Goal: Task Accomplishment & Management: Use online tool/utility

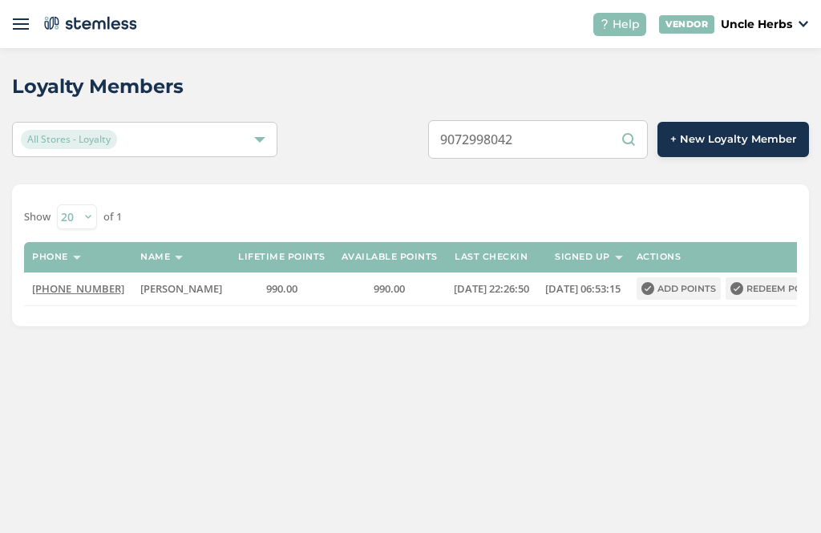
type input "9072998042"
click at [415, 192] on div "Show 20 50 100 of 1 Phone Name Lifetime points Available points Last checkin Si…" at bounding box center [410, 255] width 797 height 142
click at [753, 293] on button "Redeem points" at bounding box center [777, 288] width 103 height 22
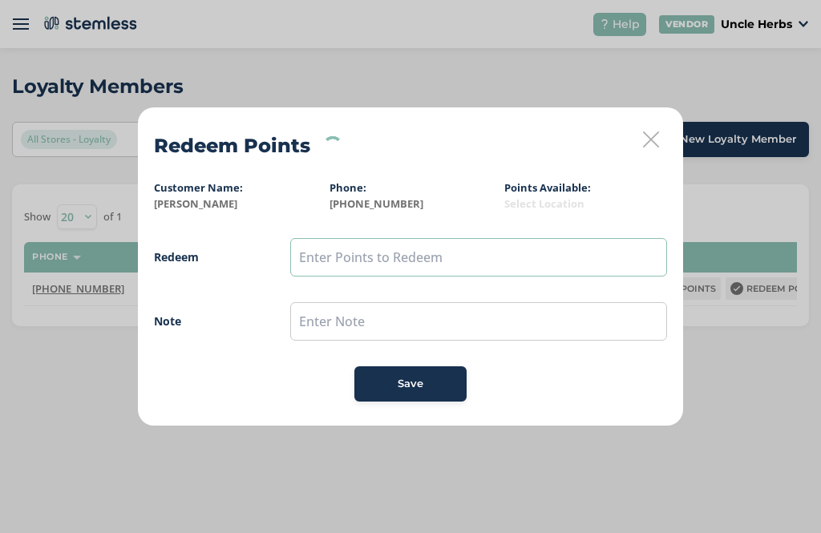
click at [497, 258] on input "text" at bounding box center [478, 257] width 377 height 38
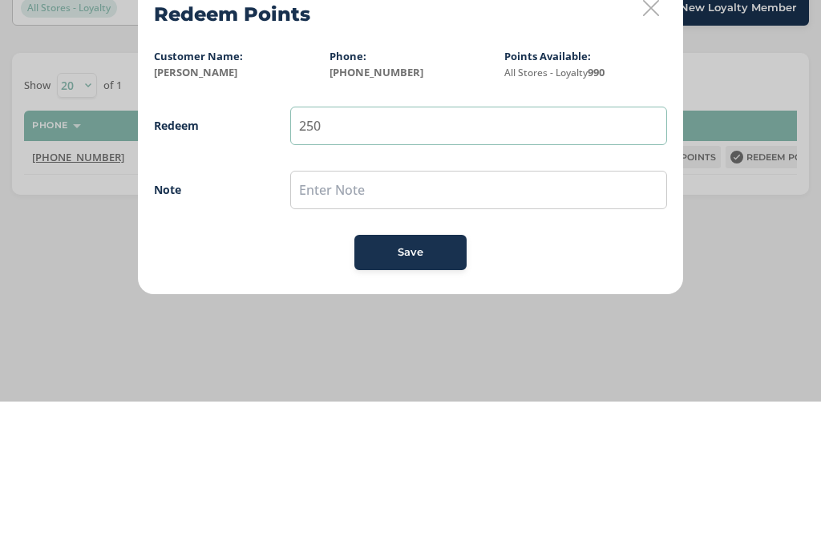
type input "250"
click at [439, 376] on div "Save" at bounding box center [410, 384] width 87 height 16
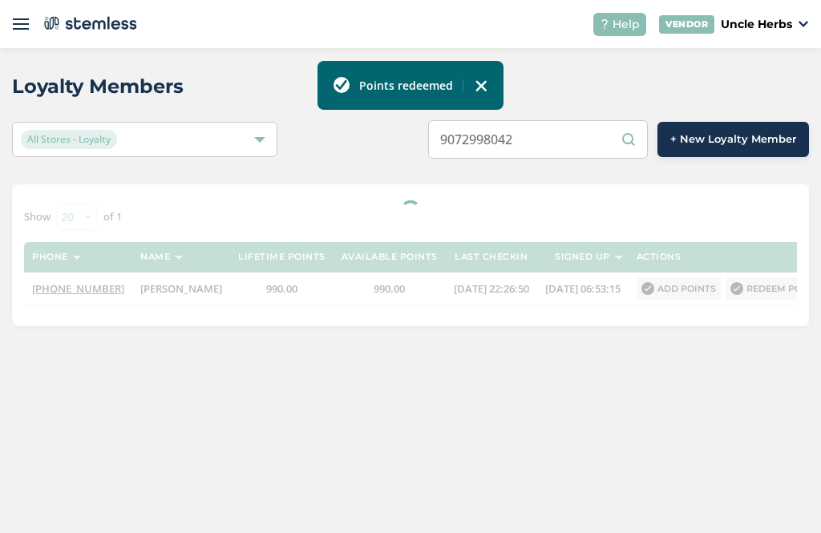
click at [593, 133] on input "9072998042" at bounding box center [538, 139] width 220 height 38
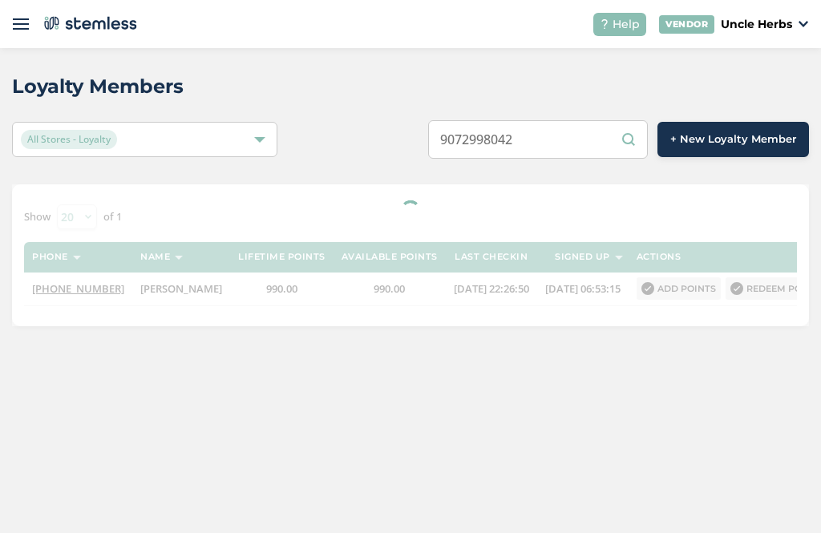
scroll to position [51, 0]
click at [335, 72] on div "Loyalty Members" at bounding box center [404, 86] width 784 height 29
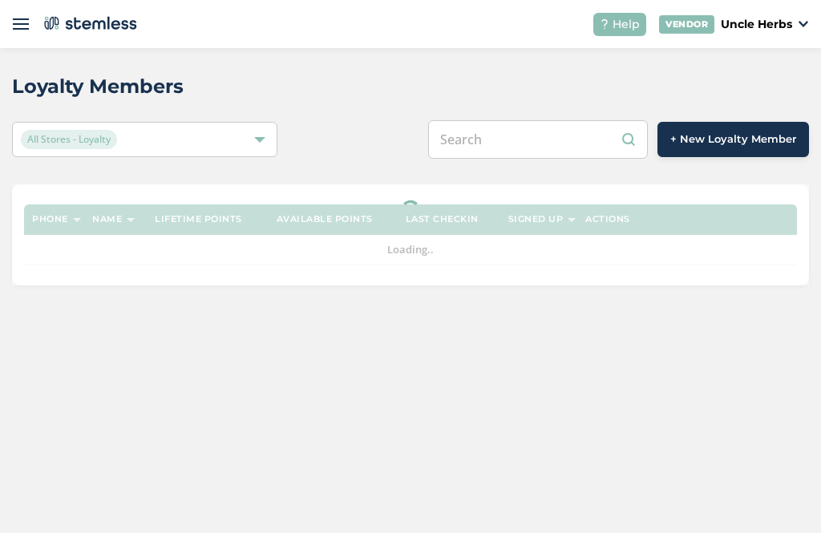
click at [576, 153] on input "text" at bounding box center [538, 139] width 220 height 38
paste input "9072998042"
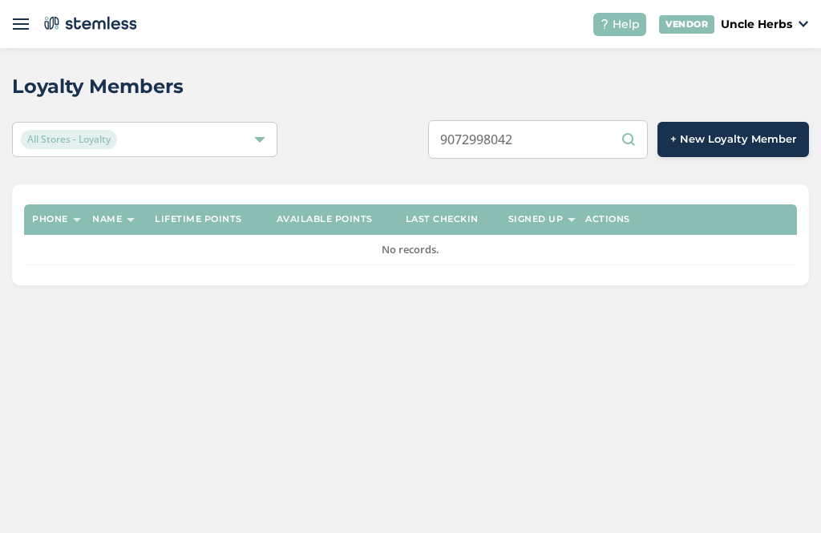
click at [597, 144] on input "9072998042" at bounding box center [538, 139] width 220 height 38
type input "9"
type input "9072520433"
click at [250, 140] on div "All Stores - Loyalty" at bounding box center [137, 139] width 232 height 19
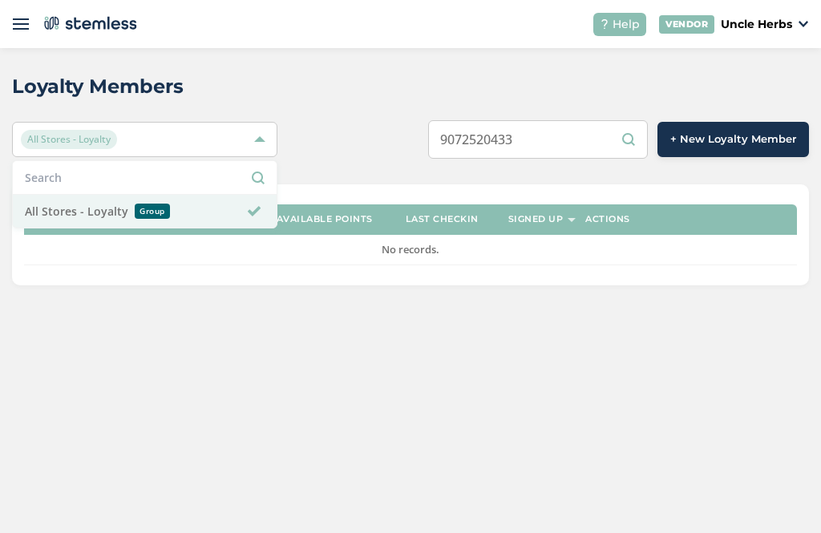
click at [169, 220] on li "All Stores - Loyalty Group" at bounding box center [145, 211] width 264 height 33
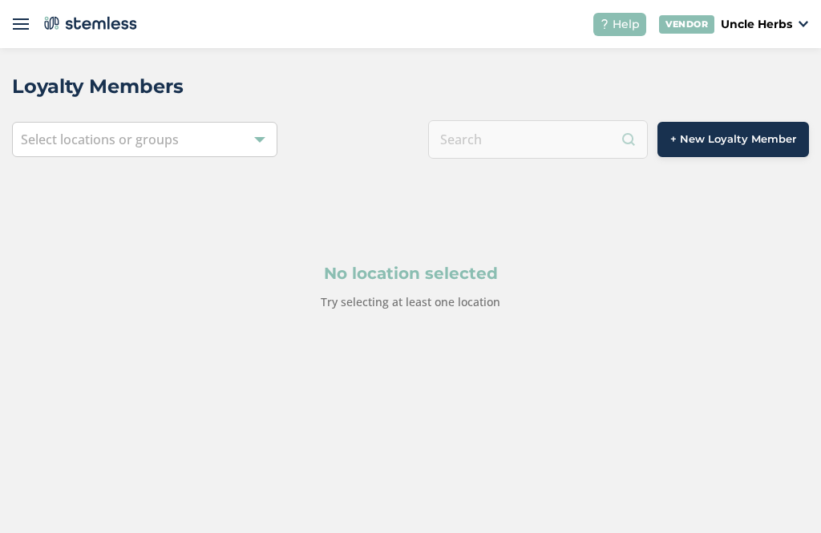
click at [570, 140] on div at bounding box center [538, 139] width 220 height 38
click at [544, 135] on div at bounding box center [538, 139] width 220 height 38
click at [567, 145] on div at bounding box center [538, 139] width 220 height 38
click at [237, 139] on div "Select locations or groups" at bounding box center [144, 139] width 265 height 35
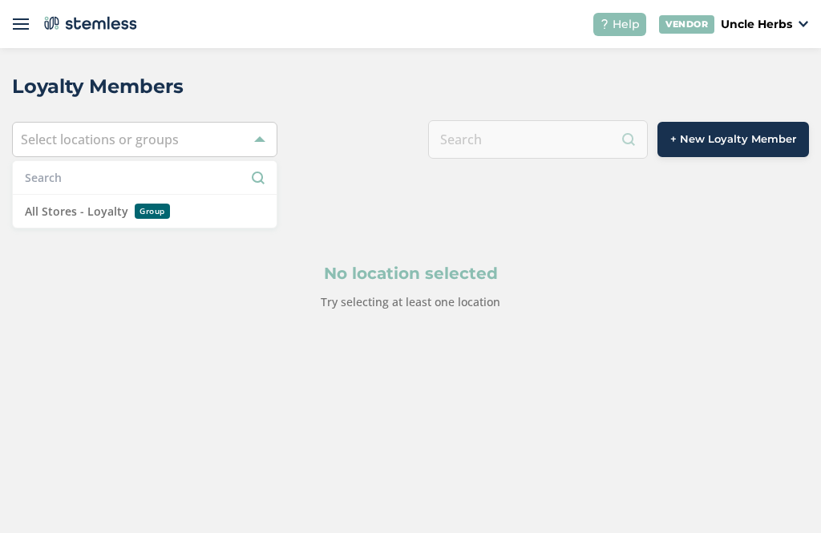
click at [208, 212] on div "All Stores - Loyalty Group" at bounding box center [131, 211] width 212 height 17
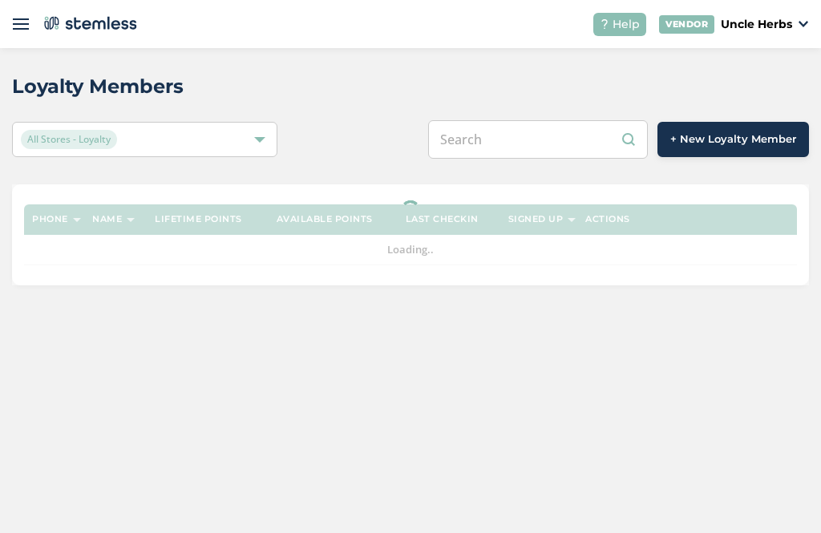
click at [561, 150] on input "text" at bounding box center [538, 139] width 220 height 38
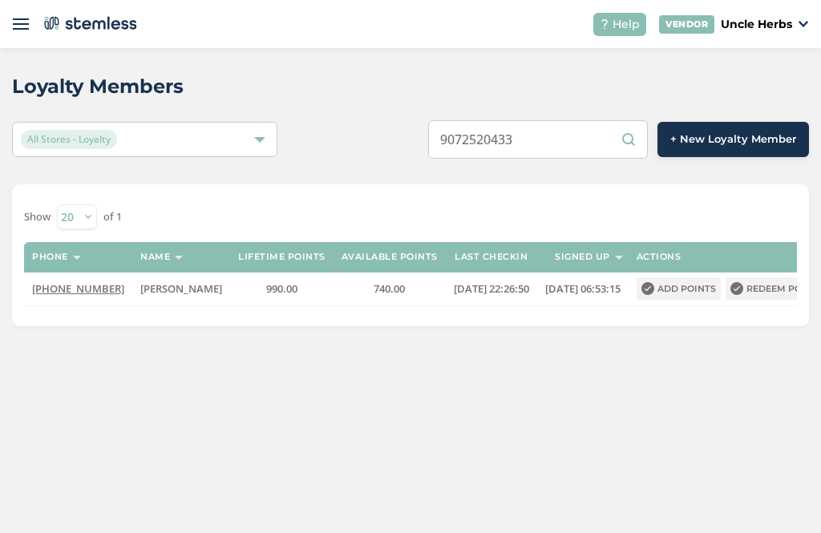
type input "9072520433"
click at [760, 284] on button "Redeem points" at bounding box center [777, 288] width 103 height 22
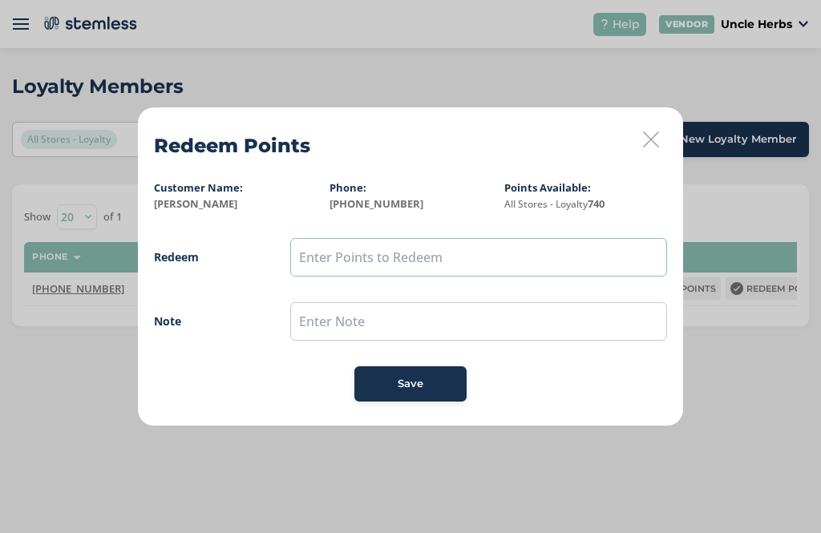
click at [484, 259] on input "text" at bounding box center [478, 257] width 377 height 38
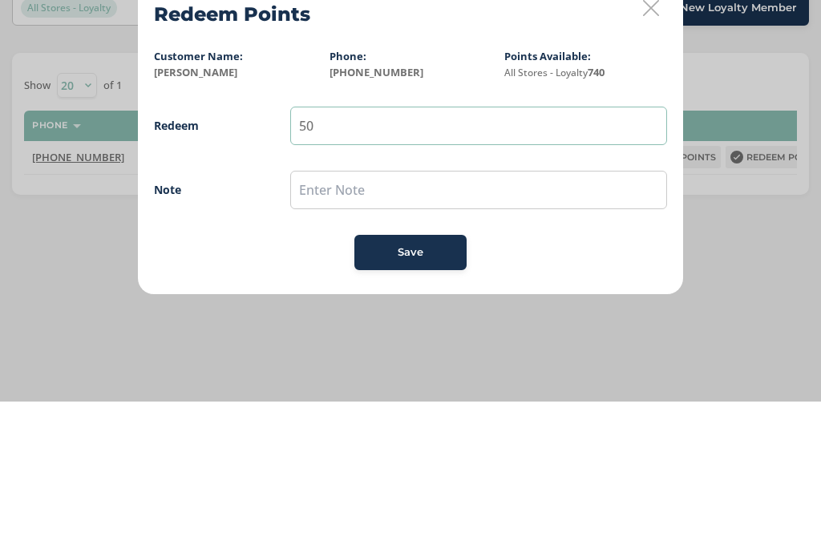
click at [293, 238] on input "50" at bounding box center [478, 257] width 377 height 38
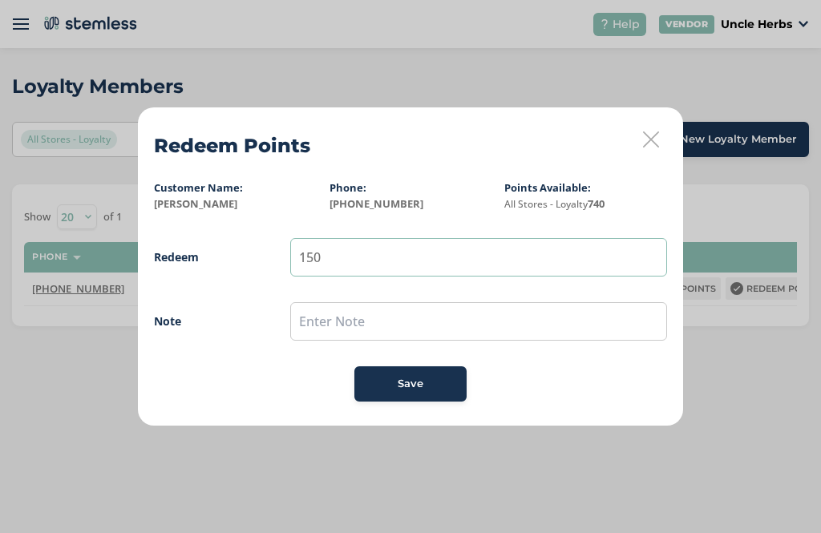
type input "150"
click at [407, 379] on span "Save" at bounding box center [411, 384] width 26 height 16
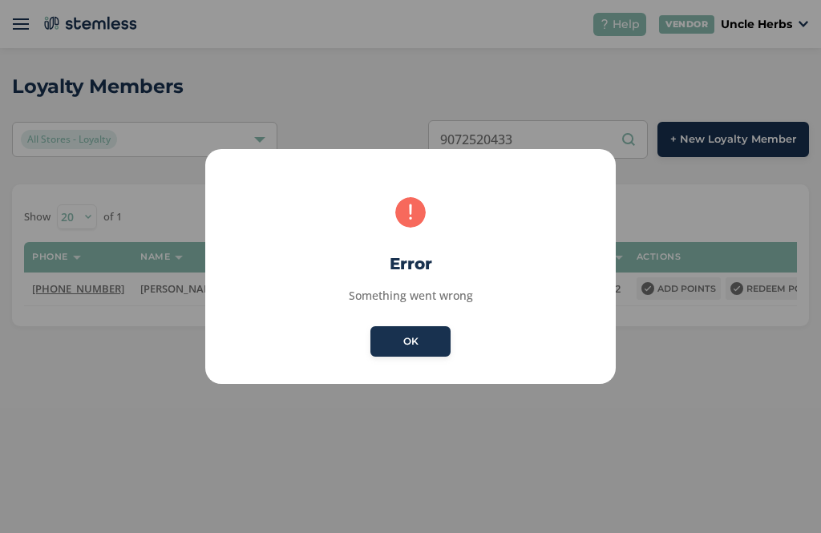
click at [441, 346] on button "OK" at bounding box center [410, 341] width 80 height 30
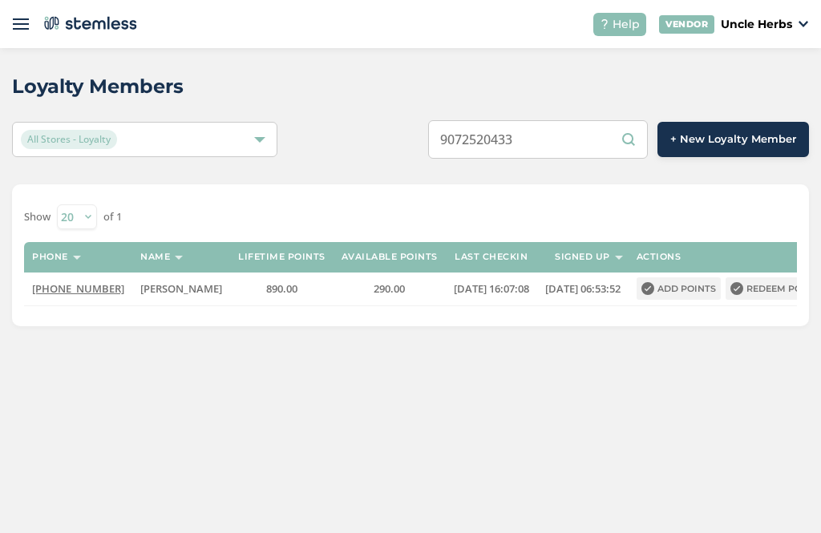
click at [580, 148] on input "9072520433" at bounding box center [538, 139] width 220 height 38
type input "9"
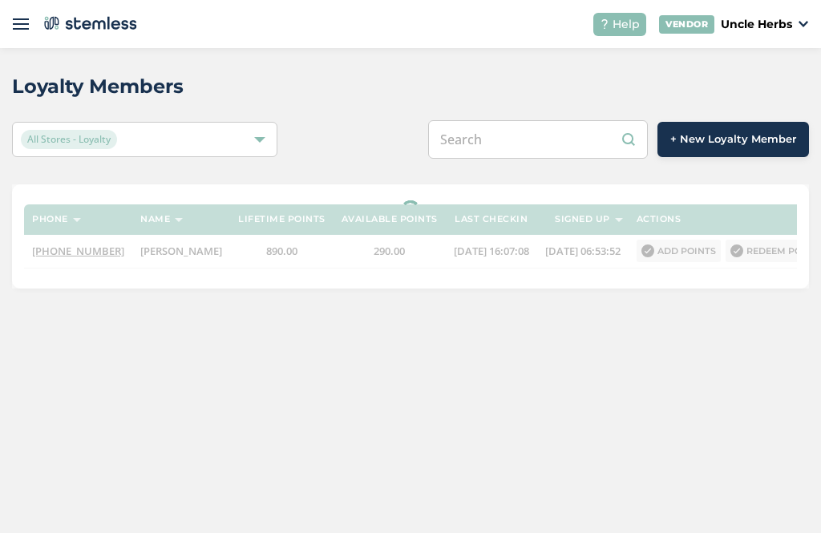
paste input "9072998042"
type input "9072998042"
